Goal: Task Accomplishment & Management: Use online tool/utility

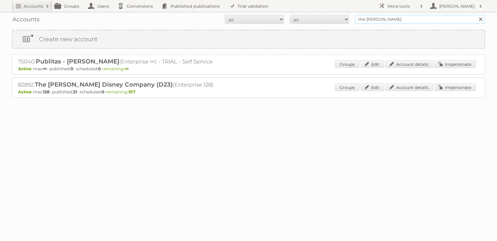
click at [374, 20] on input "the walt disney" at bounding box center [420, 19] width 130 height 9
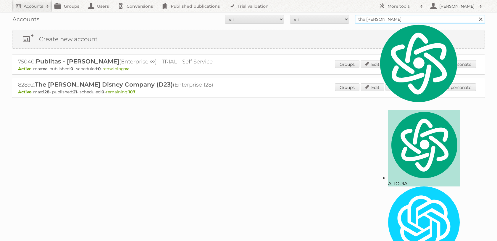
click at [374, 20] on input "the walt disney" at bounding box center [420, 19] width 130 height 9
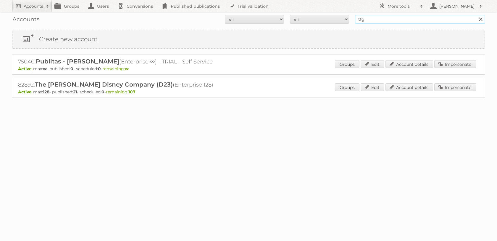
type input "tfg"
click at [476, 15] on input "Search" at bounding box center [480, 19] width 9 height 9
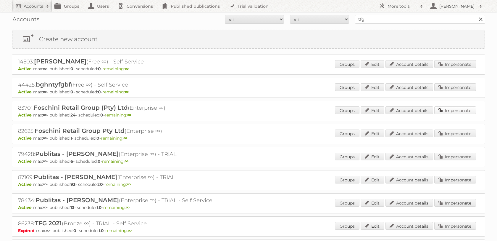
click at [453, 114] on link "Impersonate" at bounding box center [456, 110] width 42 height 8
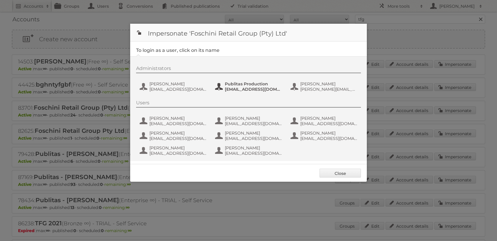
click at [230, 89] on span "[EMAIL_ADDRESS][DOMAIN_NAME]" at bounding box center [253, 88] width 57 height 5
